Goal: Find specific fact: Find specific fact

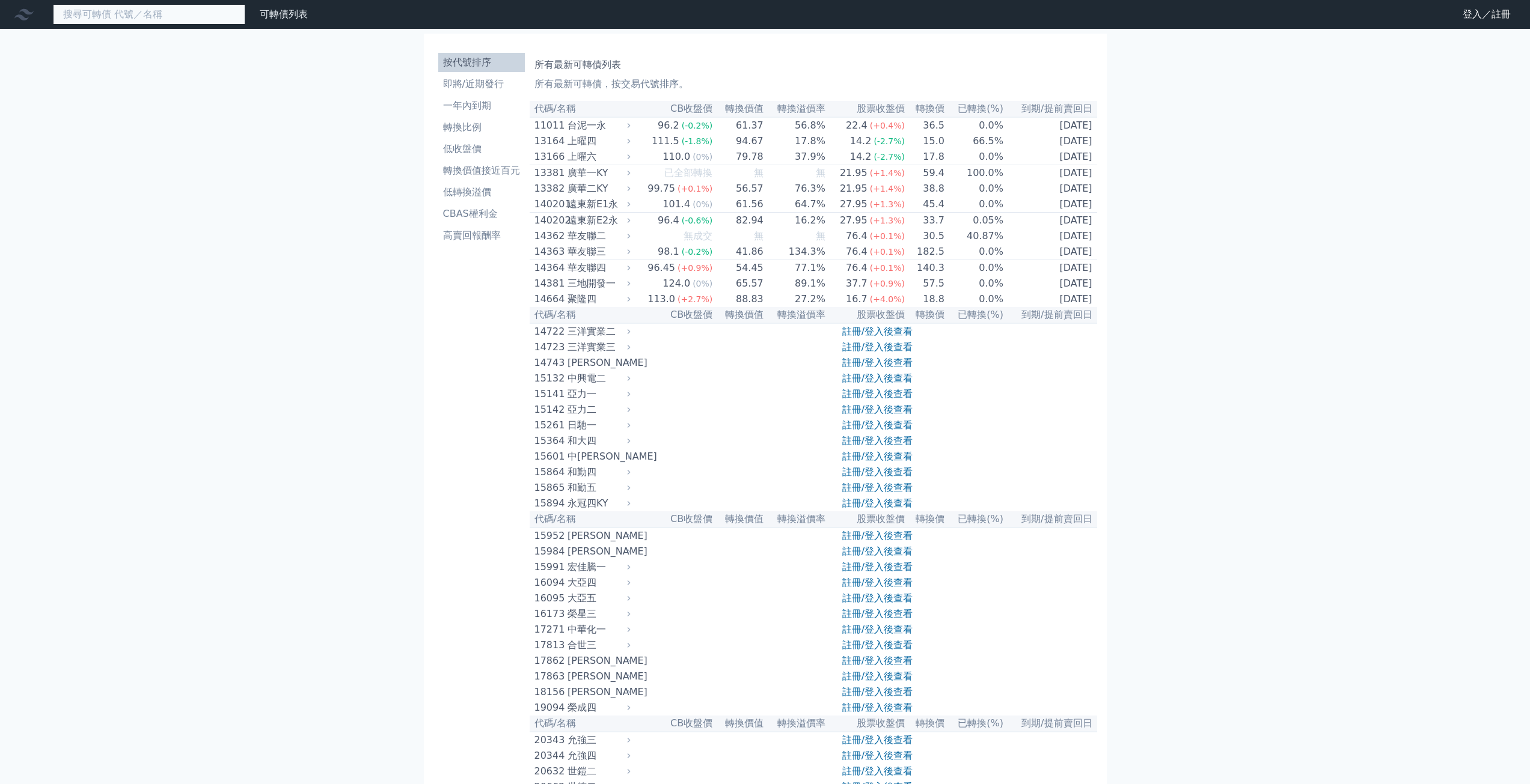
drag, startPoint x: 0, startPoint y: 0, endPoint x: 221, endPoint y: 10, distance: 221.2
click at [221, 10] on input at bounding box center [149, 14] width 192 height 21
type input "66292"
click at [123, 16] on input at bounding box center [149, 14] width 192 height 21
type input "6629"
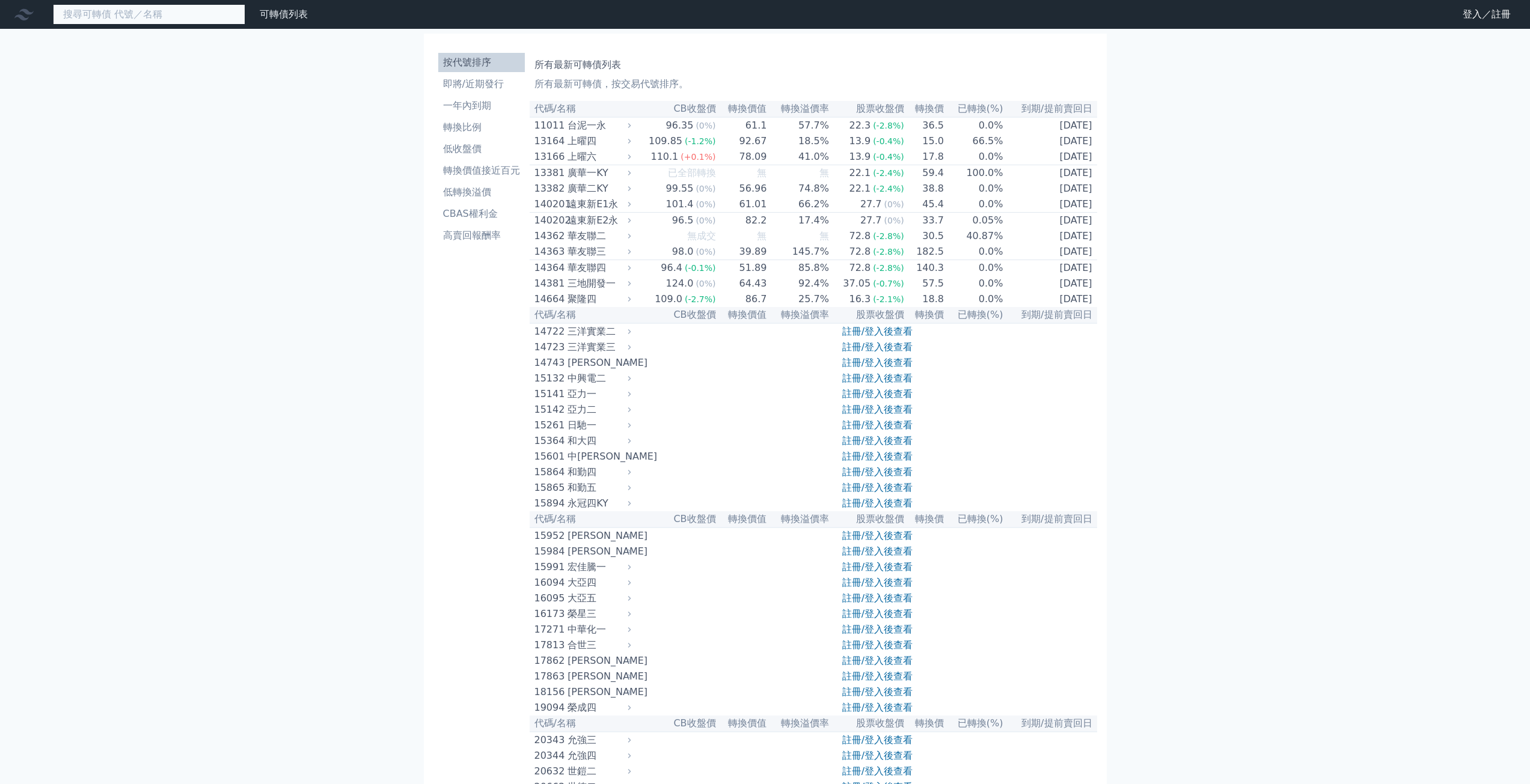
click at [175, 19] on input at bounding box center [149, 14] width 192 height 21
type input "6629"
